Goal: Find specific page/section: Find specific page/section

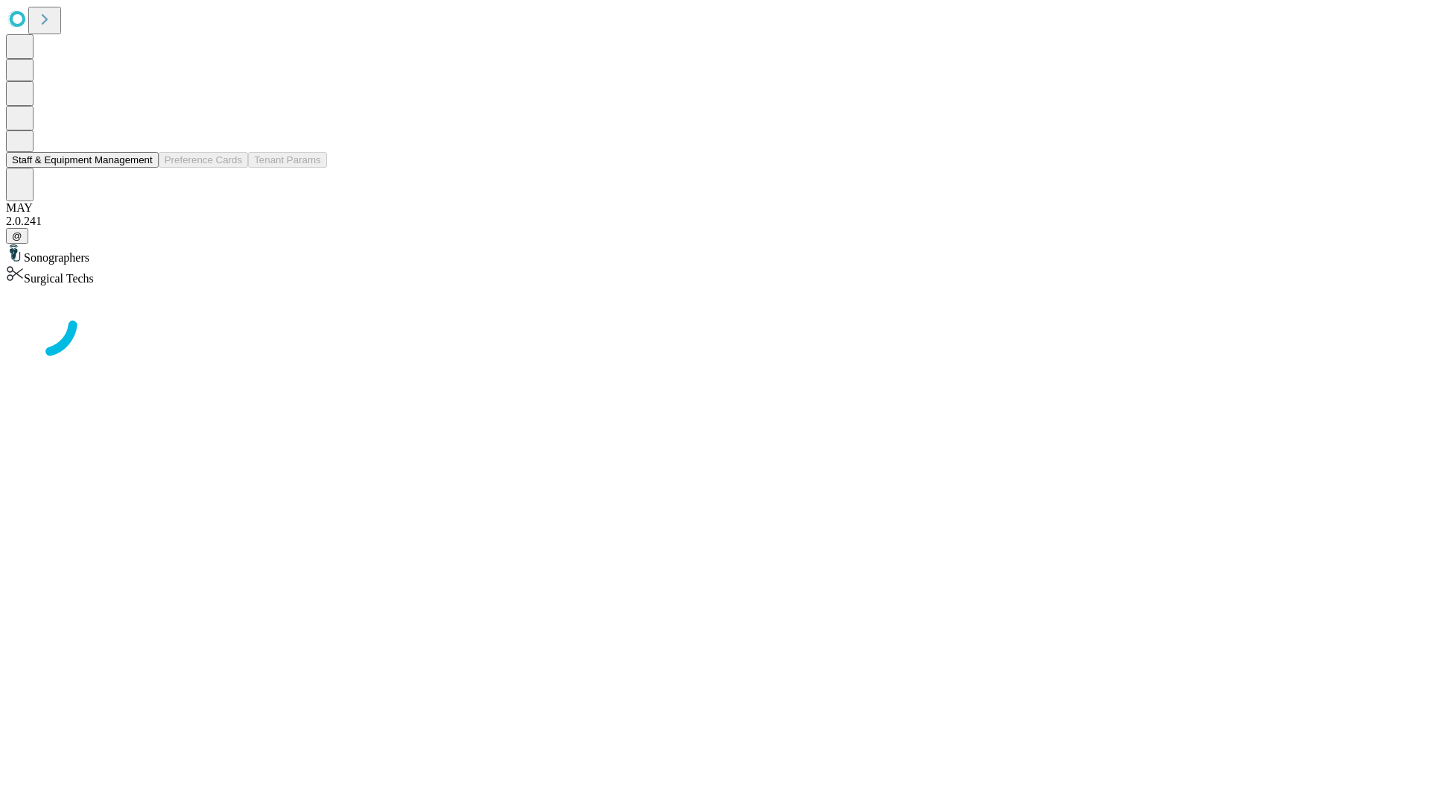
click at [142, 168] on button "Staff & Equipment Management" at bounding box center [82, 160] width 153 height 16
